Goal: Information Seeking & Learning: Learn about a topic

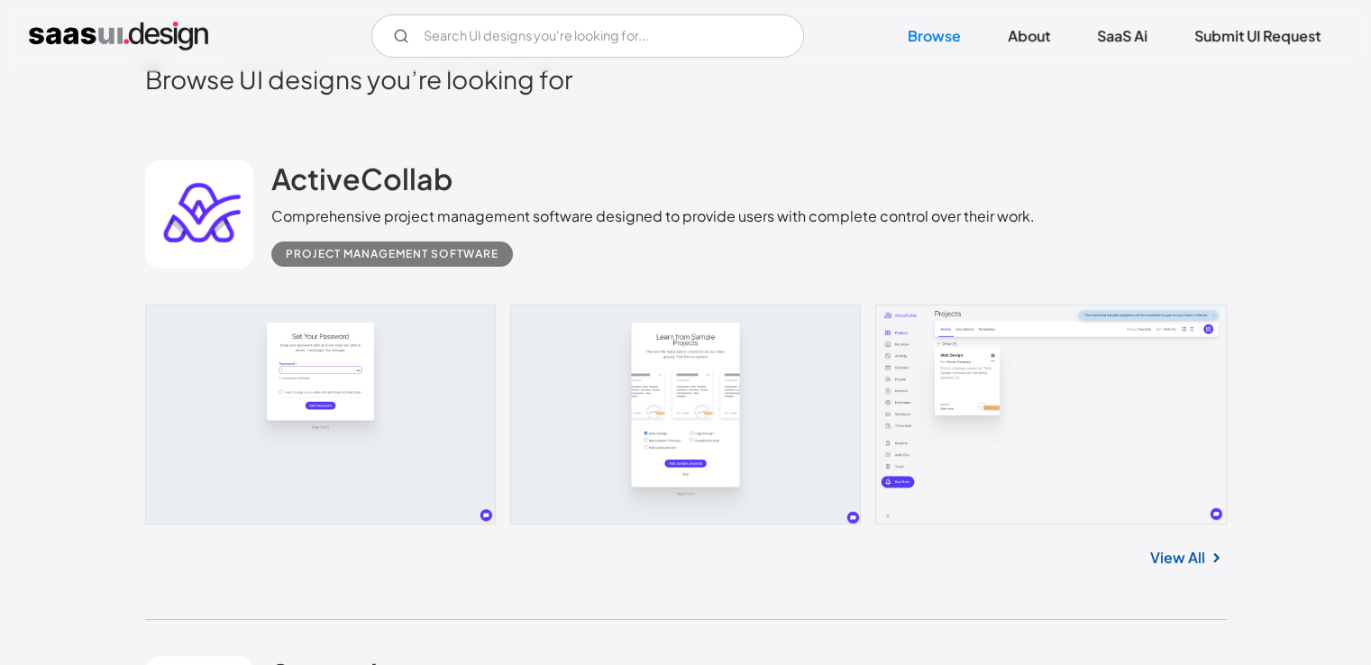
scroll to position [361, 0]
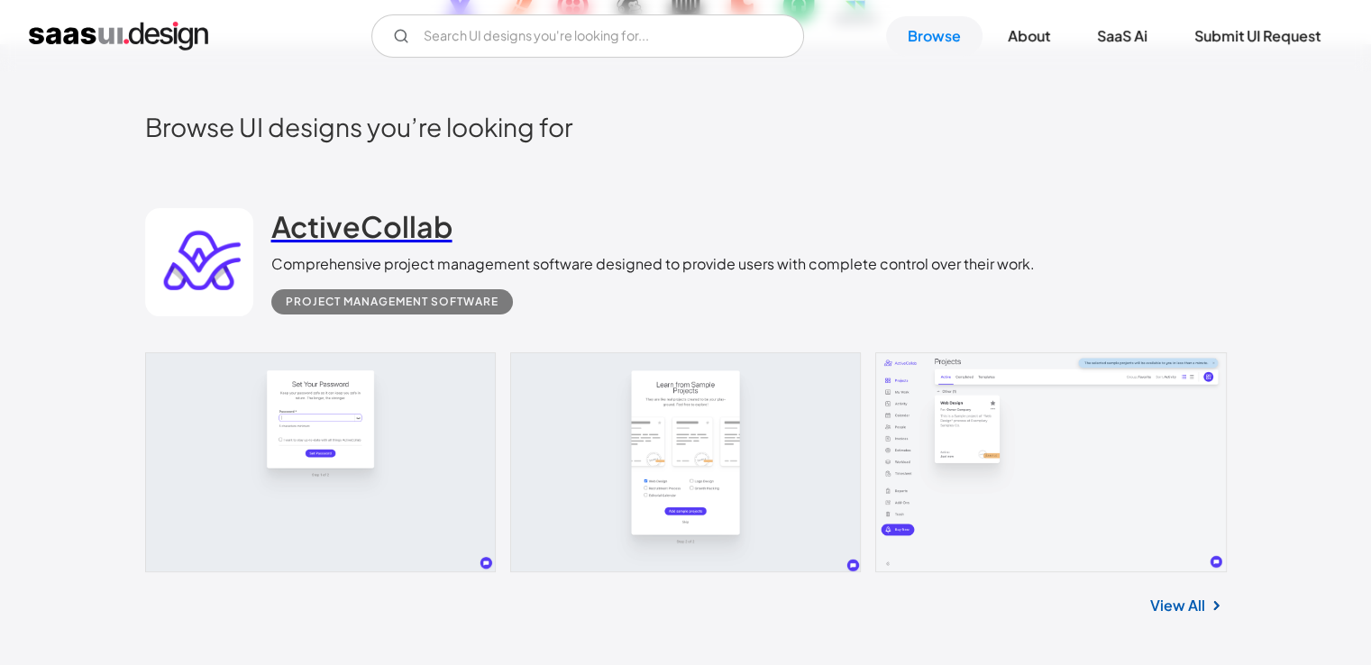
click at [383, 214] on h2 "ActiveCollab" at bounding box center [361, 226] width 181 height 36
click at [400, 215] on h2 "ActiveCollab" at bounding box center [361, 226] width 181 height 36
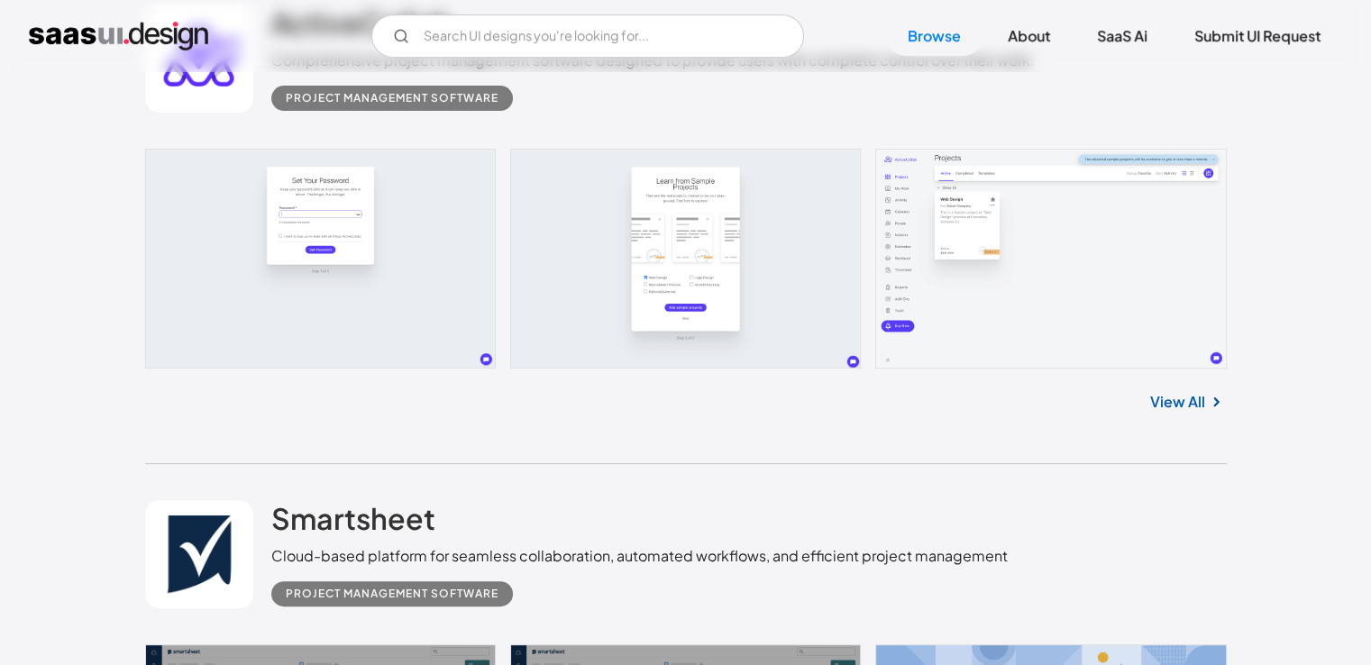
scroll to position [631, 0]
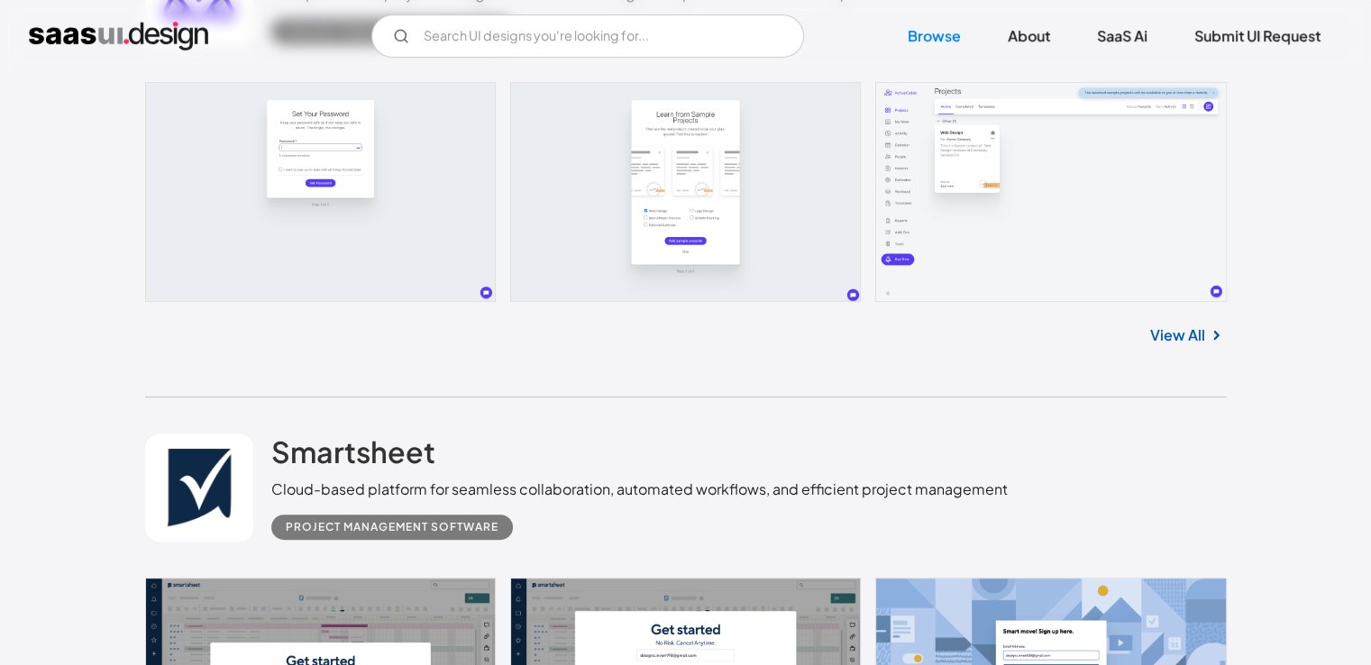
click at [1064, 188] on link at bounding box center [686, 192] width 1082 height 220
click at [1197, 343] on link "View All" at bounding box center [1178, 336] width 55 height 22
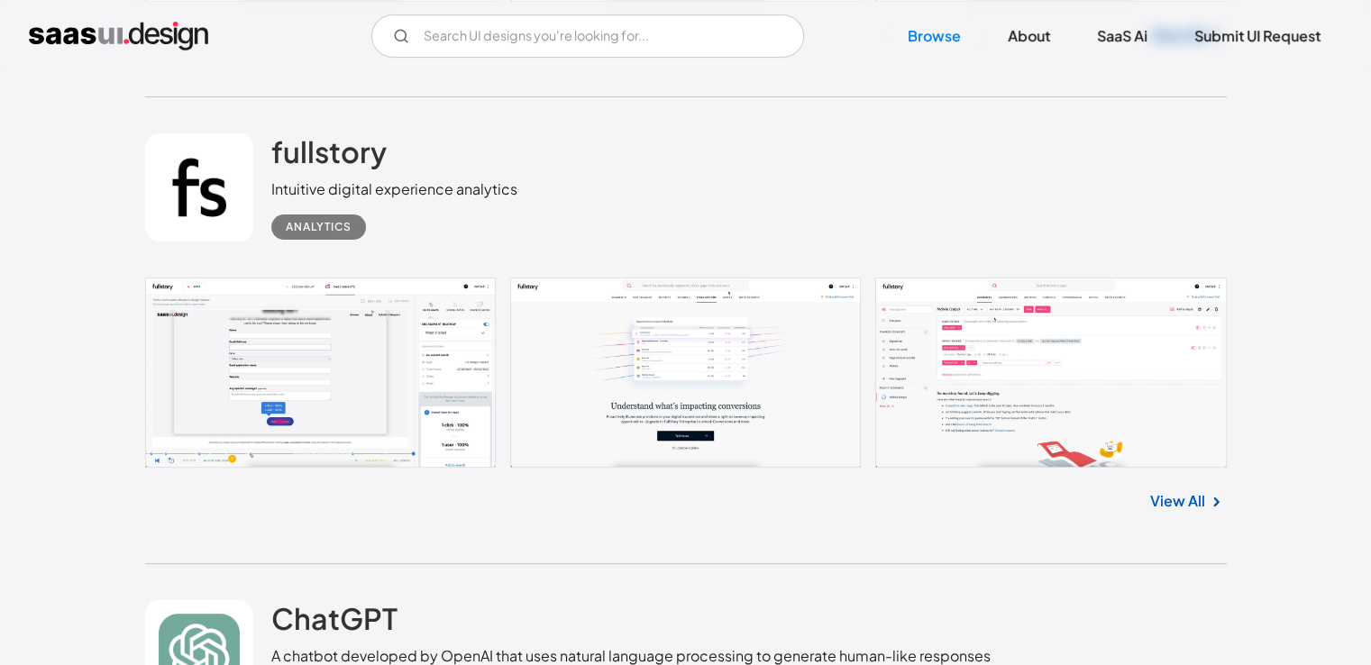
scroll to position [14066, 0]
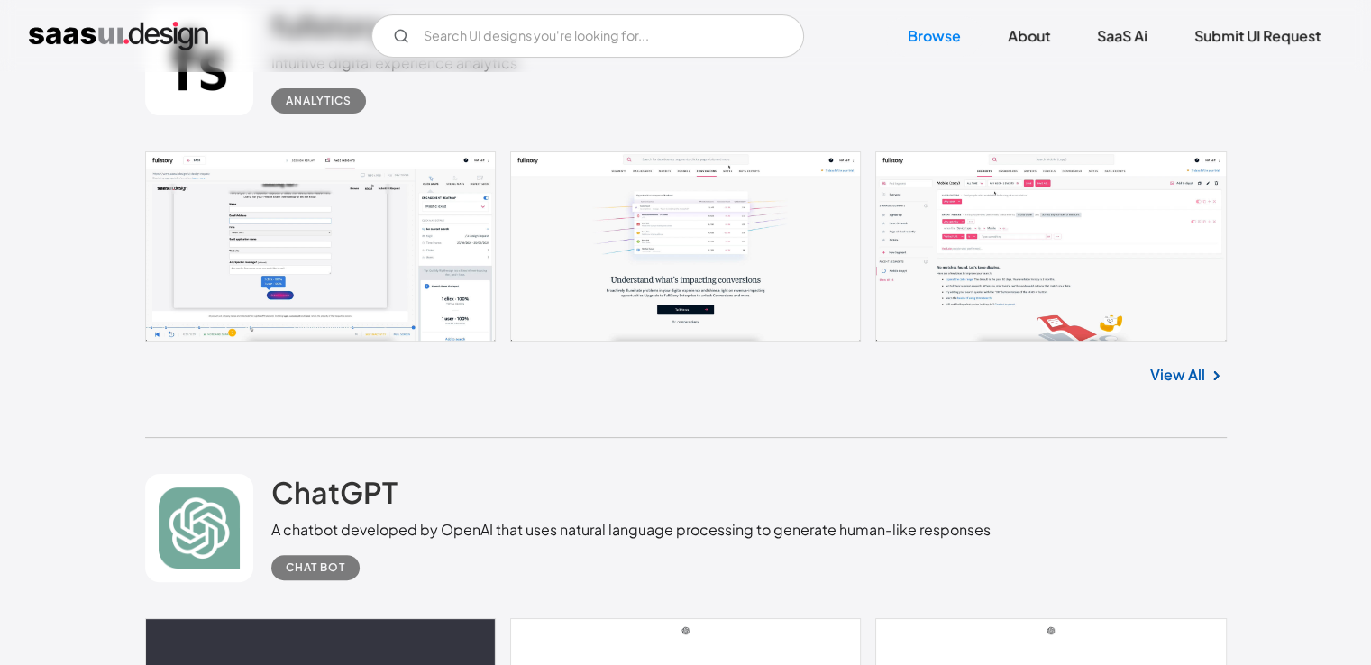
click at [1187, 369] on link "View All" at bounding box center [1178, 375] width 55 height 22
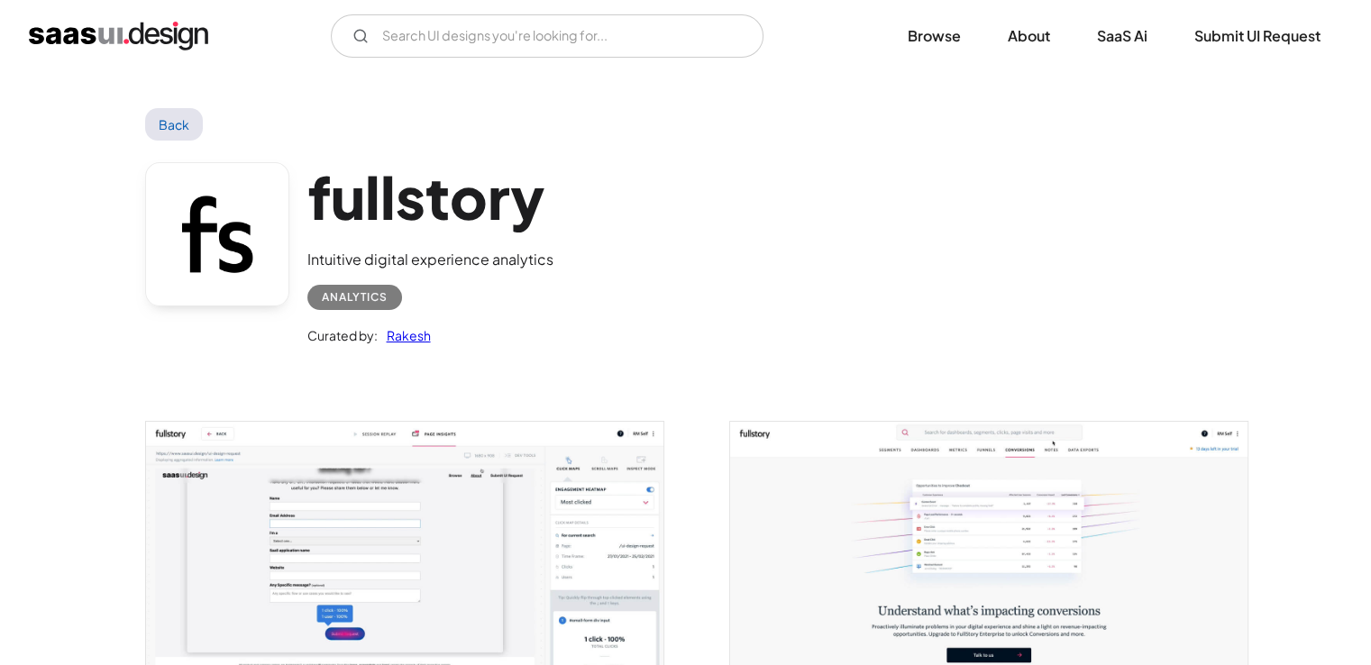
click at [1015, 220] on div "fullstory Intuitive digital experience analytics Analytics Curated by: Rakesh" at bounding box center [686, 258] width 1082 height 235
click at [778, 216] on div "fullstory Intuitive digital experience analytics Analytics Curated by: Rakesh" at bounding box center [686, 258] width 1082 height 235
